Goal: Task Accomplishment & Management: Manage account settings

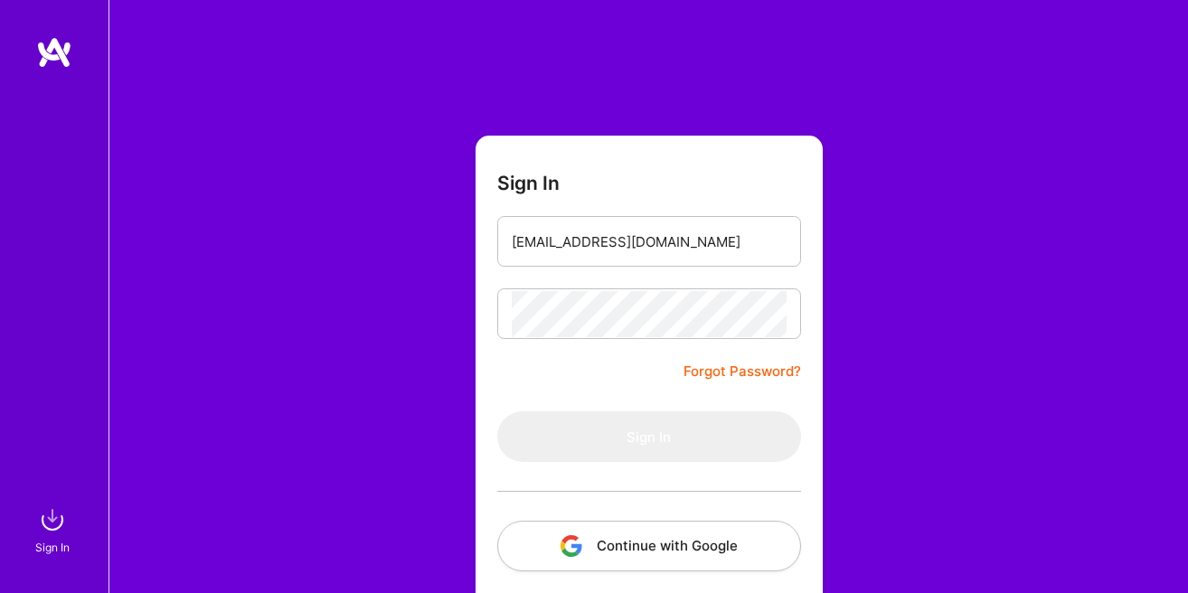
click at [721, 375] on link "Forgot Password?" at bounding box center [741, 372] width 117 height 22
